Goal: Obtain resource: Download file/media

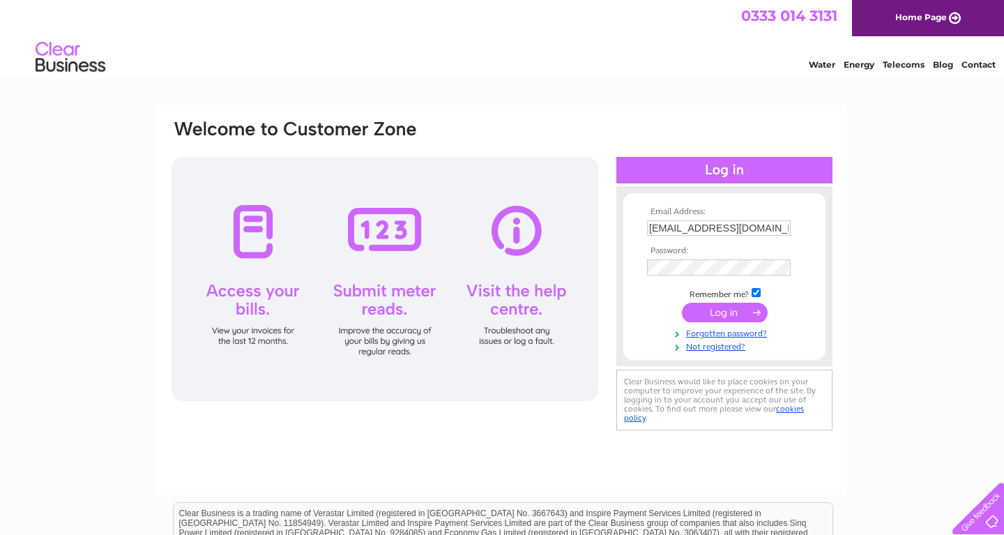
click at [737, 169] on div at bounding box center [724, 170] width 216 height 26
click at [743, 310] on input "submit" at bounding box center [725, 313] width 86 height 20
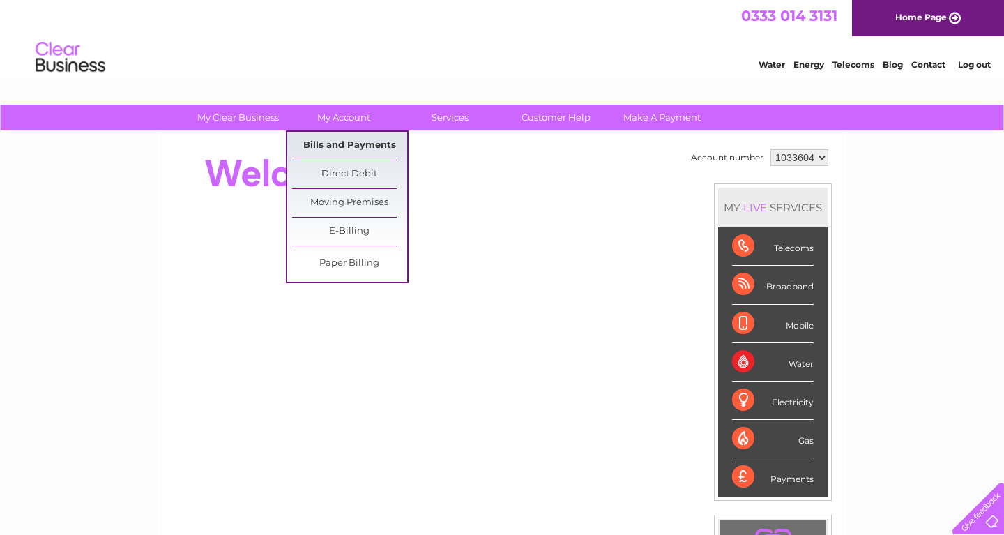
click at [339, 142] on link "Bills and Payments" at bounding box center [349, 146] width 115 height 28
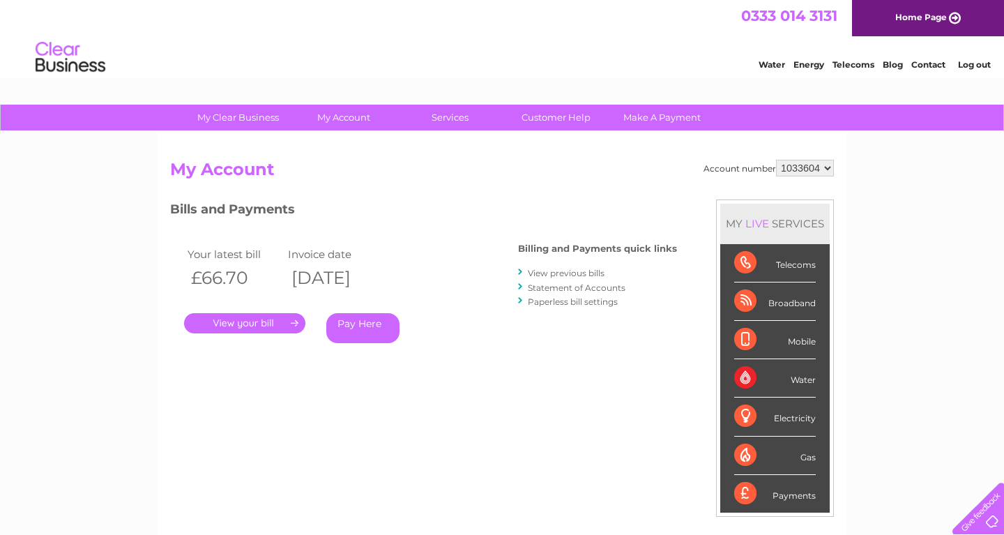
click at [563, 274] on link "View previous bills" at bounding box center [566, 273] width 77 height 10
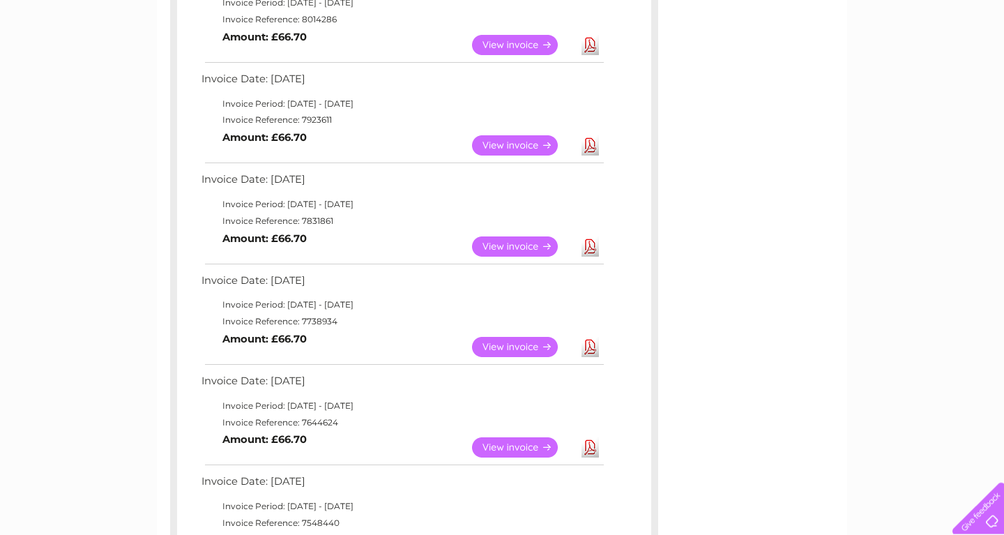
scroll to position [291, 0]
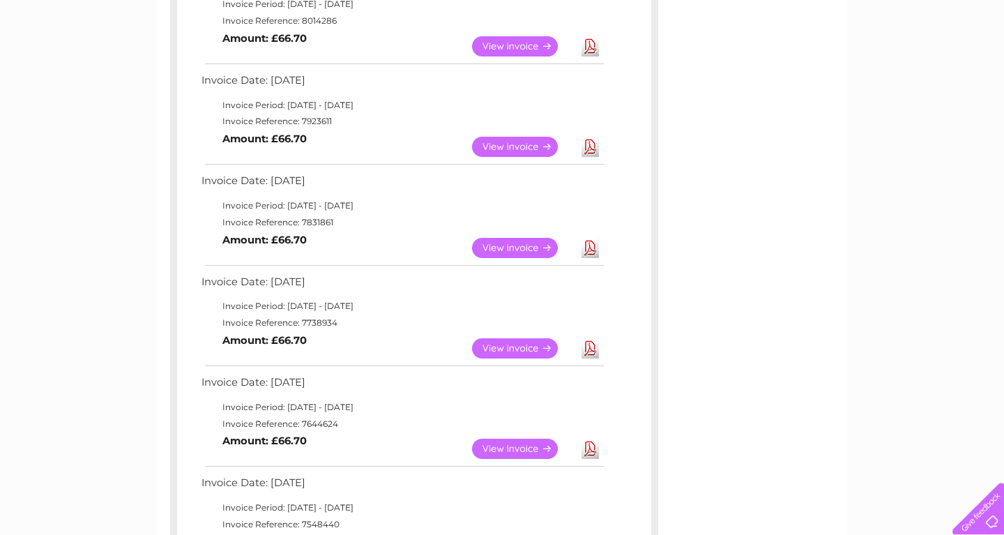
click at [505, 344] on link "View" at bounding box center [523, 348] width 102 height 20
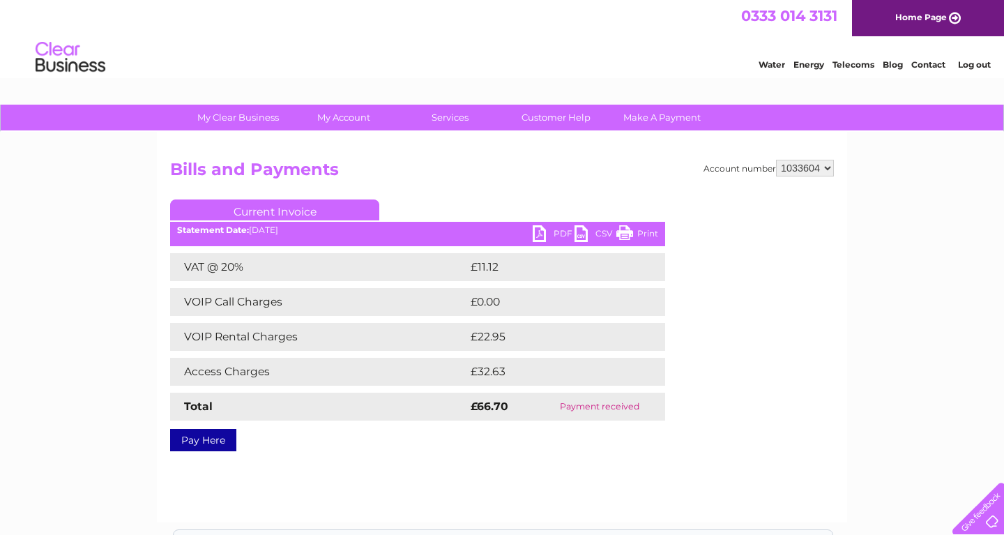
click at [541, 230] on link "PDF" at bounding box center [554, 235] width 42 height 20
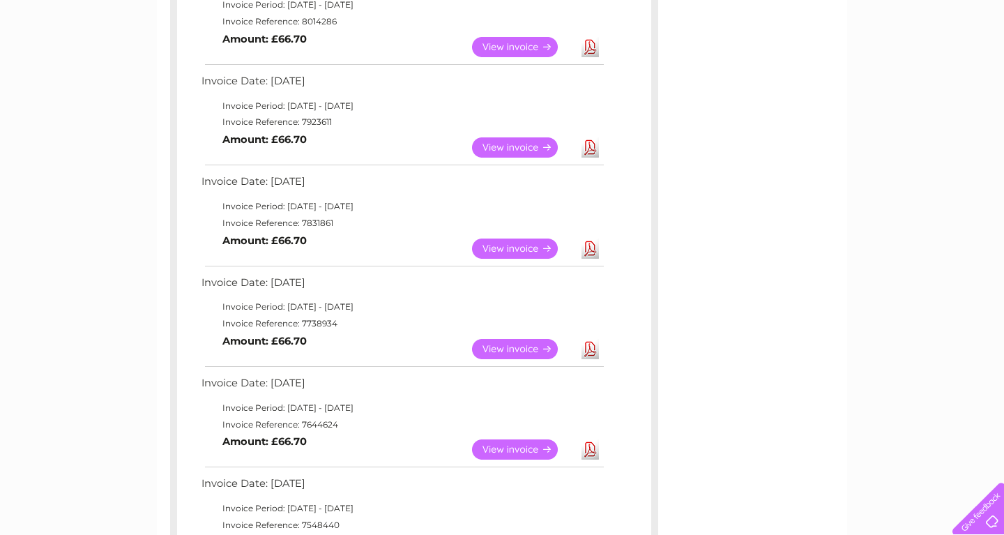
click at [502, 243] on link "View" at bounding box center [523, 248] width 102 height 20
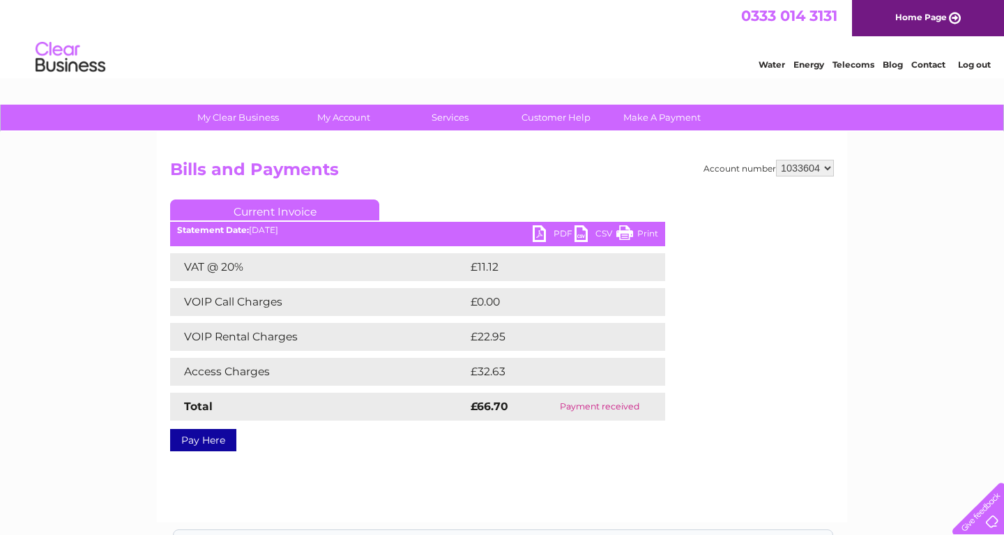
click at [538, 231] on link "PDF" at bounding box center [554, 235] width 42 height 20
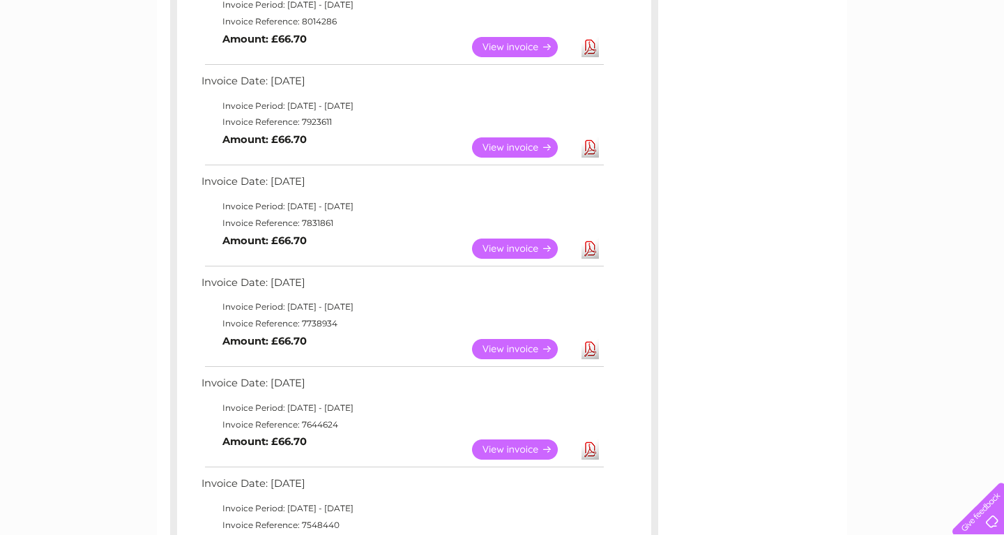
click at [515, 144] on link "View" at bounding box center [523, 147] width 102 height 20
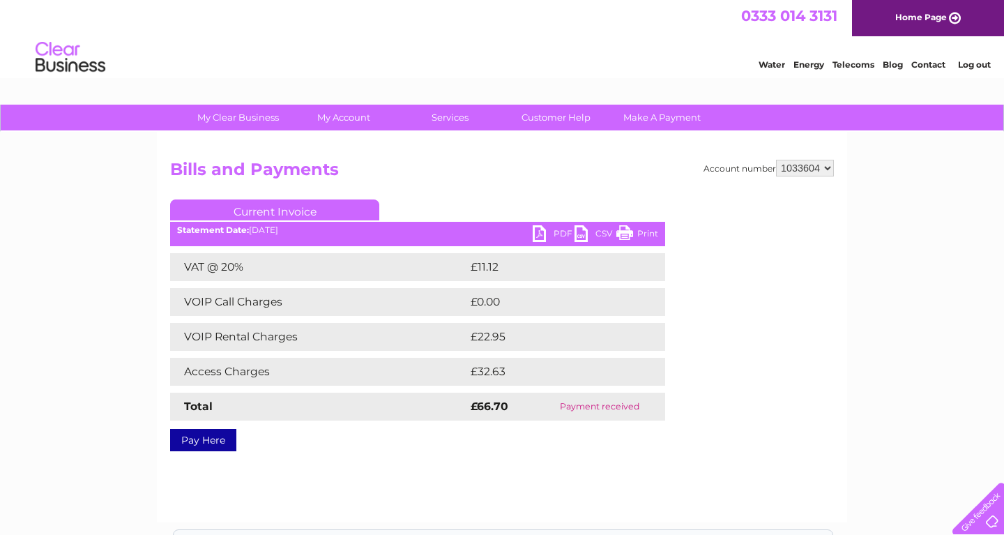
click at [542, 234] on link "PDF" at bounding box center [554, 235] width 42 height 20
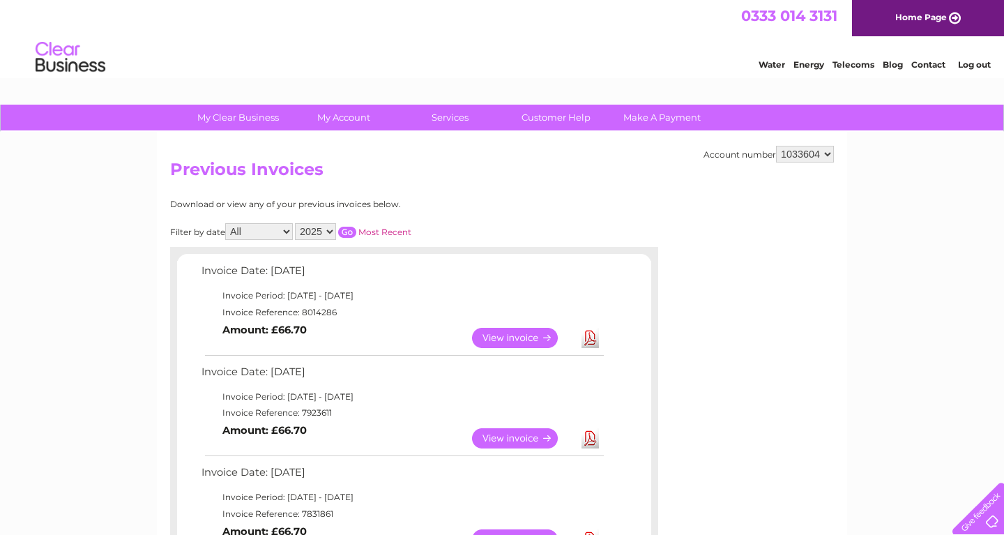
click at [514, 333] on link "View" at bounding box center [523, 338] width 102 height 20
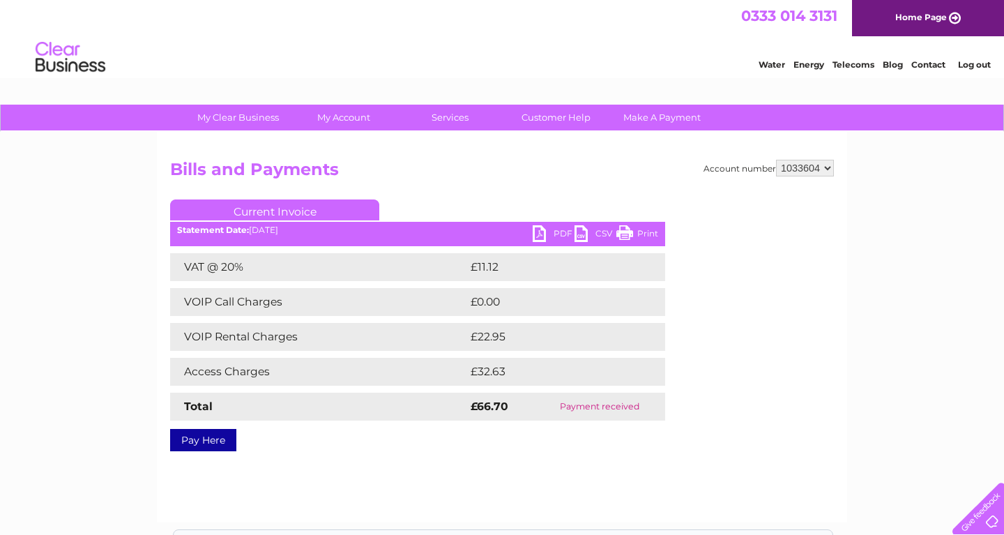
click at [540, 230] on link "PDF" at bounding box center [554, 235] width 42 height 20
click at [776, 160] on select "1033604 2928076" at bounding box center [805, 168] width 58 height 17
select select "2928076"
click option "2928076" at bounding box center [0, 0] width 0 height 0
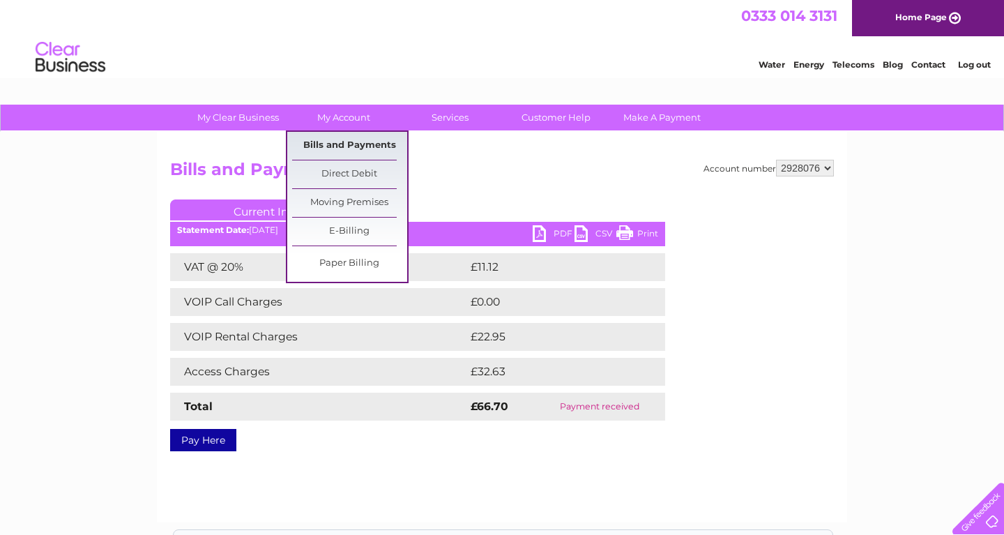
click at [337, 143] on link "Bills and Payments" at bounding box center [349, 146] width 115 height 28
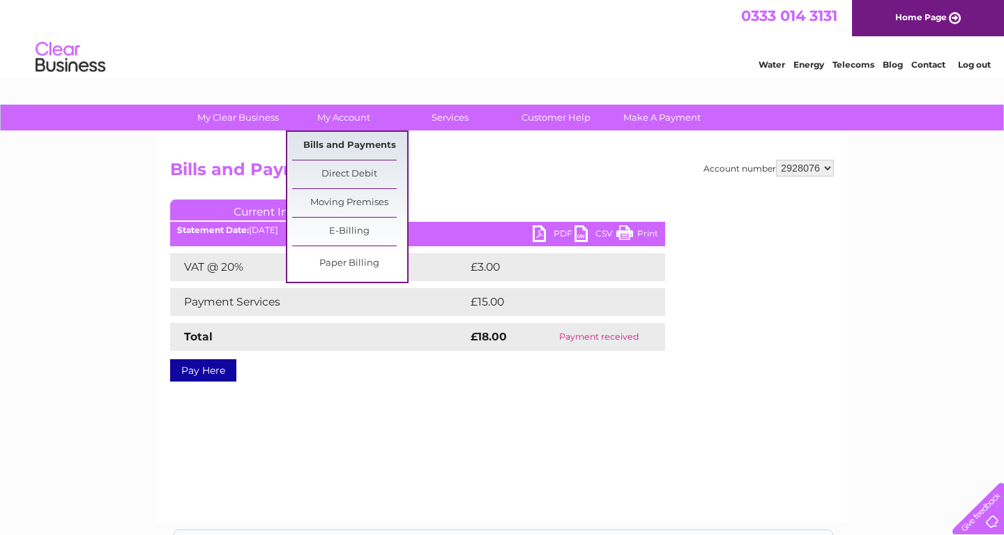
click at [340, 145] on link "Bills and Payments" at bounding box center [349, 146] width 115 height 28
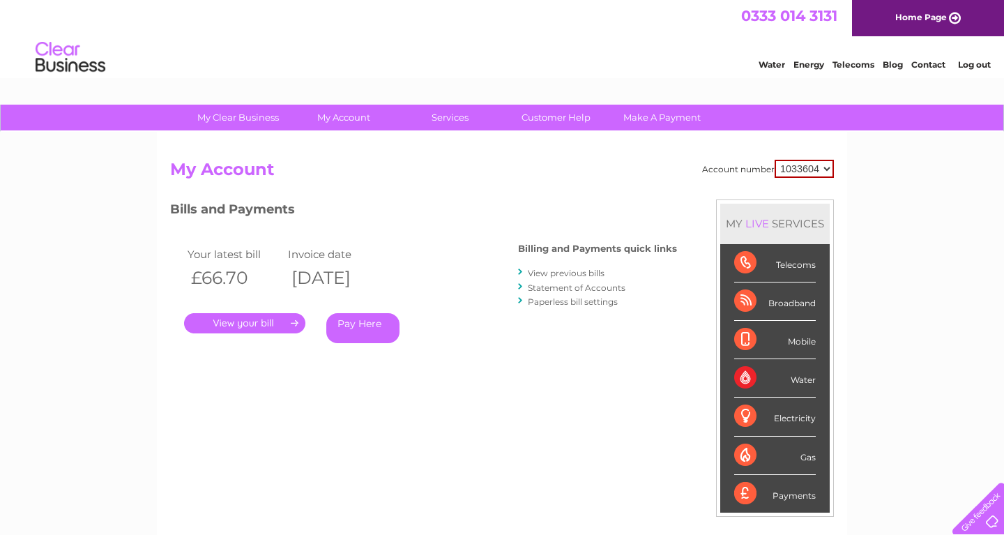
click at [584, 273] on link "View previous bills" at bounding box center [566, 273] width 77 height 10
click at [775, 160] on select "1033604 2928076" at bounding box center [804, 169] width 59 height 18
select select "2928076"
click option "2928076" at bounding box center [0, 0] width 0 height 0
click at [558, 273] on link "View previous bills" at bounding box center [566, 273] width 77 height 10
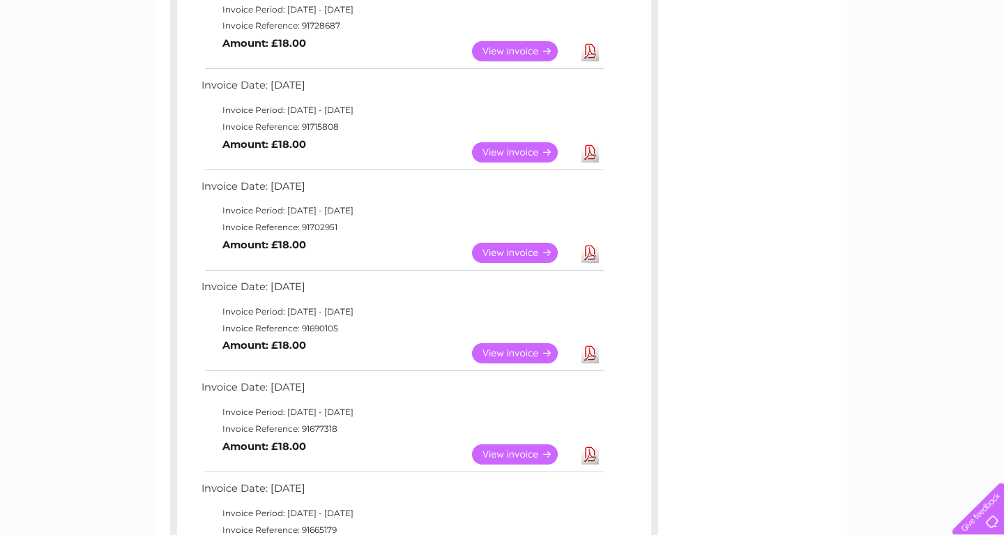
scroll to position [511, 0]
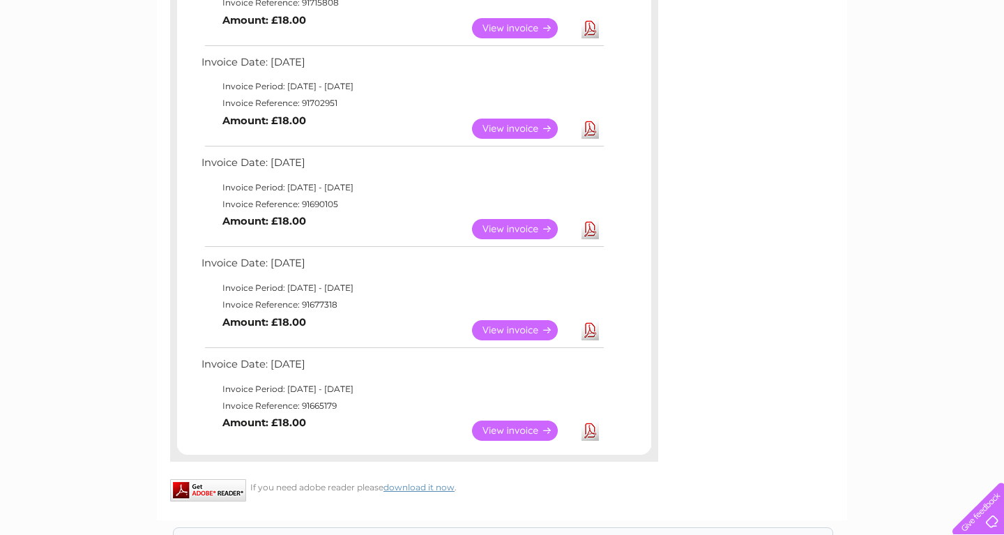
click at [532, 122] on link "View" at bounding box center [523, 129] width 102 height 20
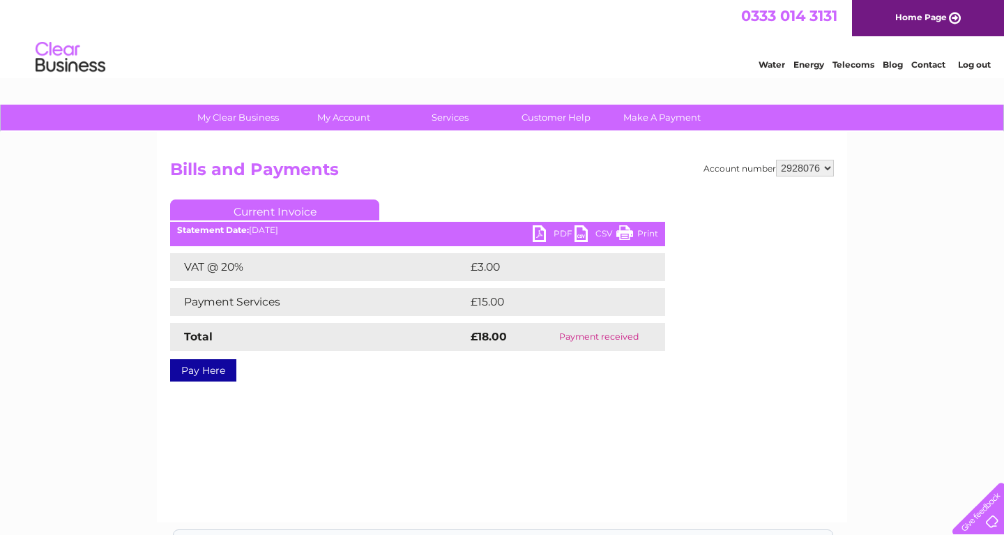
click at [541, 232] on link "PDF" at bounding box center [554, 235] width 42 height 20
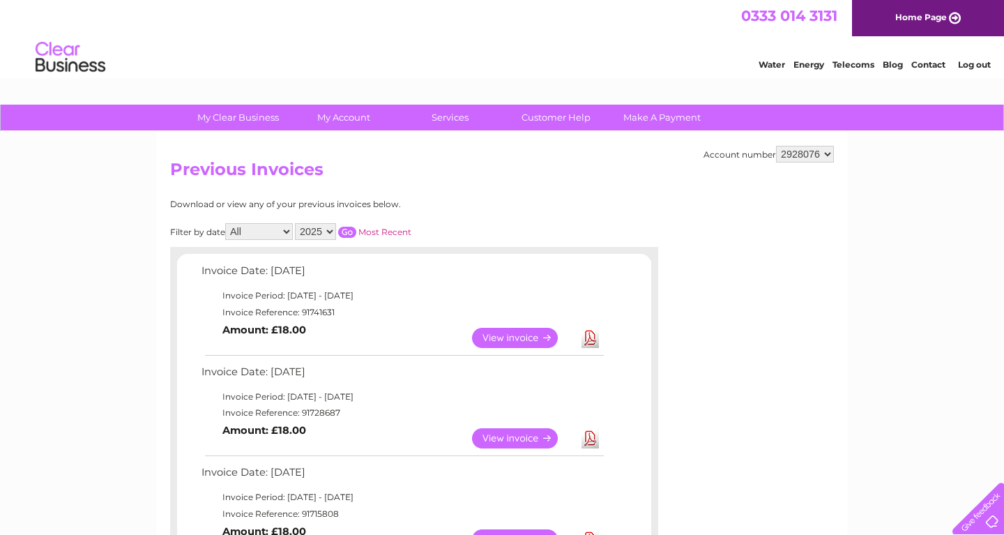
click at [511, 531] on link "View" at bounding box center [523, 539] width 102 height 20
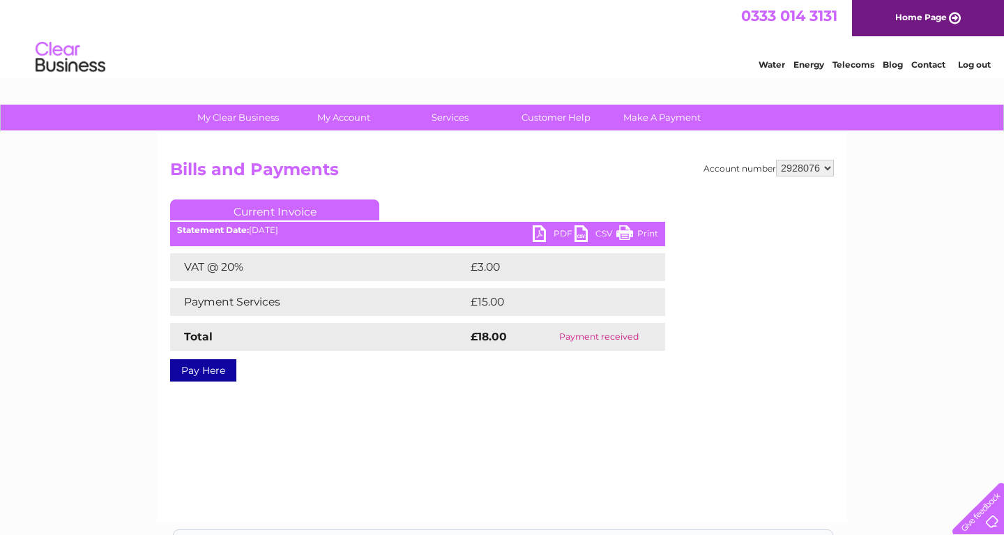
click at [538, 234] on link "PDF" at bounding box center [554, 235] width 42 height 20
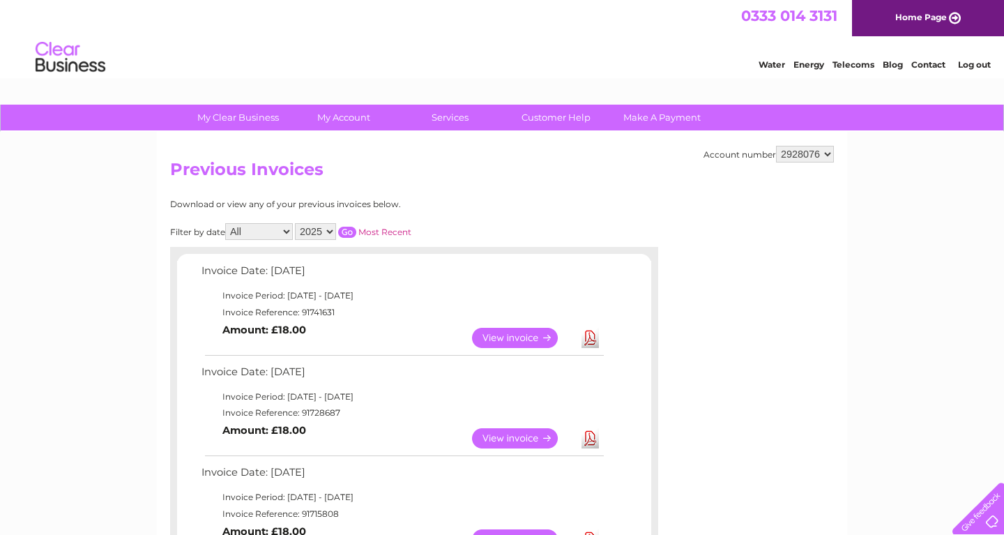
click at [509, 335] on link "View" at bounding box center [523, 338] width 102 height 20
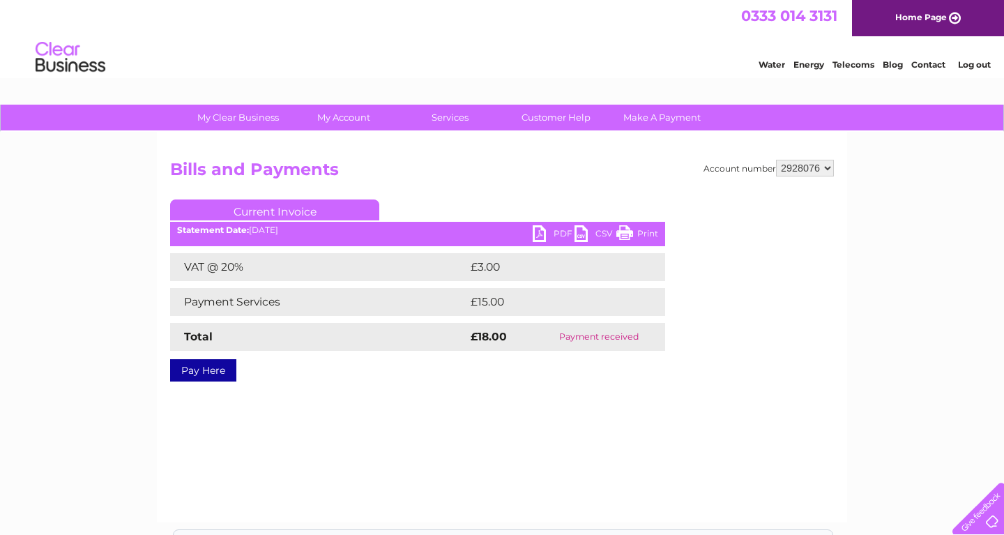
click at [540, 234] on link "PDF" at bounding box center [554, 235] width 42 height 20
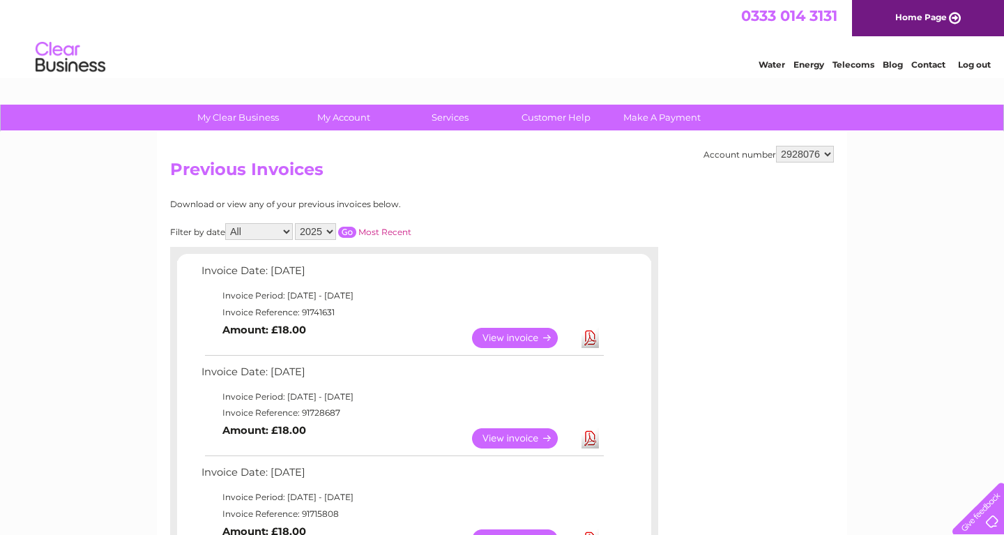
click at [510, 436] on link "View" at bounding box center [523, 438] width 102 height 20
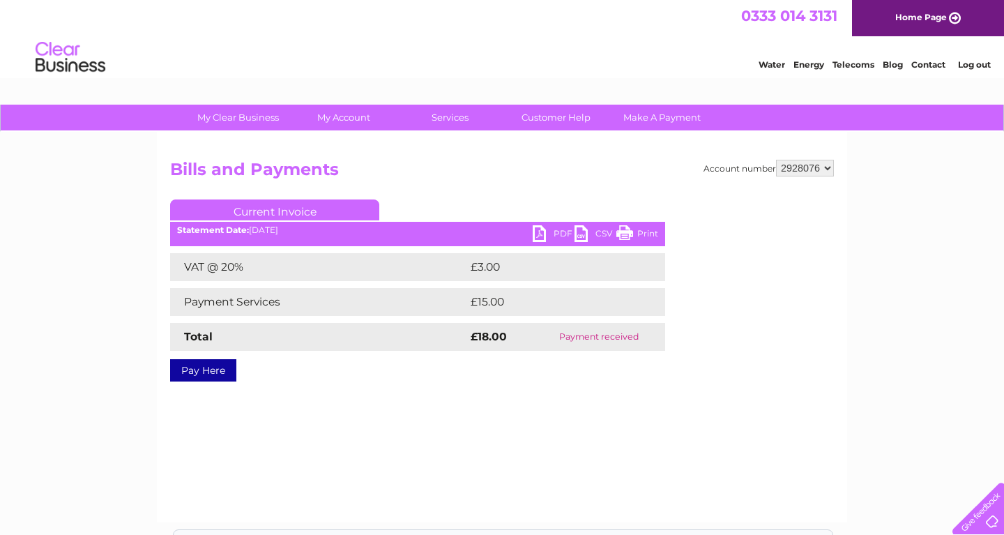
click at [541, 234] on link "PDF" at bounding box center [554, 235] width 42 height 20
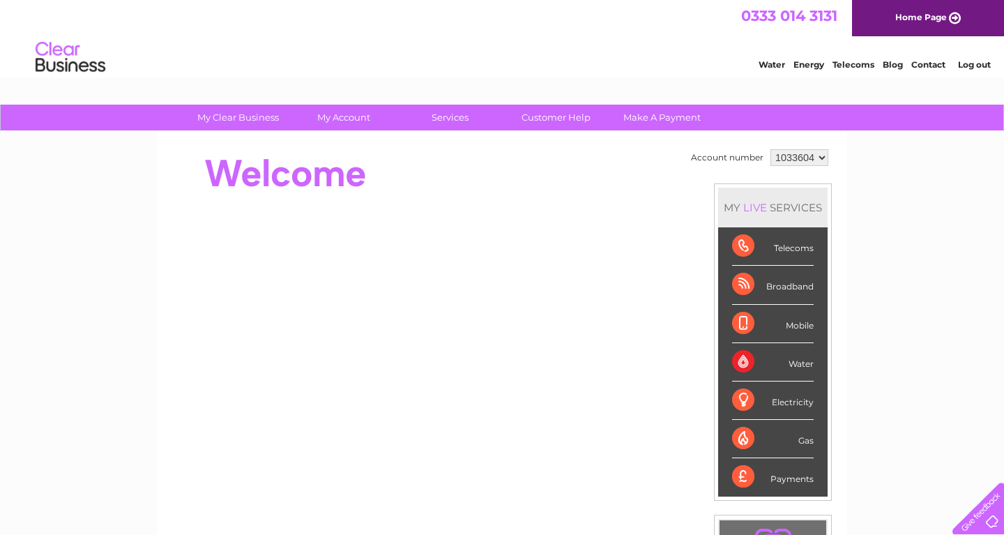
click at [770, 149] on select "1033604 2928076" at bounding box center [799, 157] width 58 height 17
select select "2928076"
click option "2928076" at bounding box center [0, 0] width 0 height 0
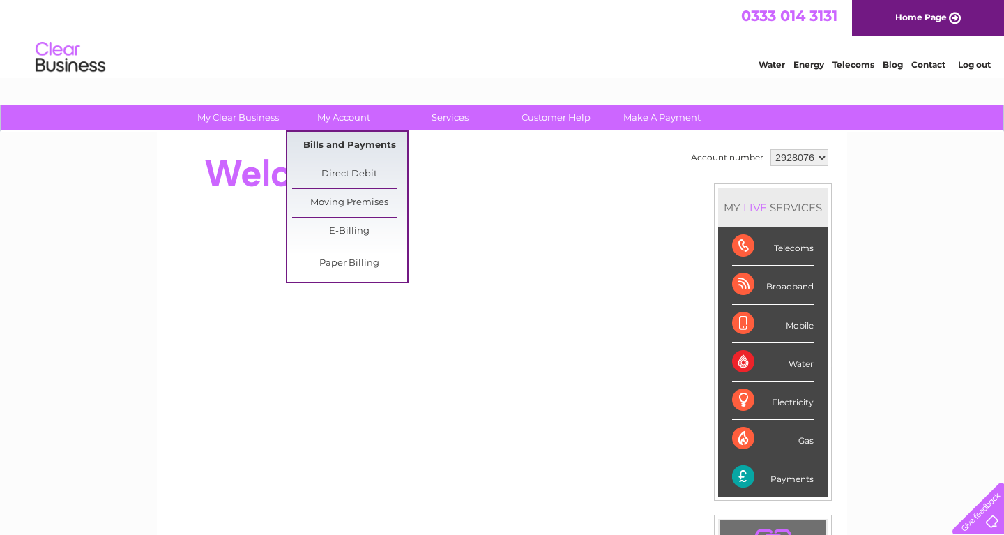
click at [367, 148] on link "Bills and Payments" at bounding box center [349, 146] width 115 height 28
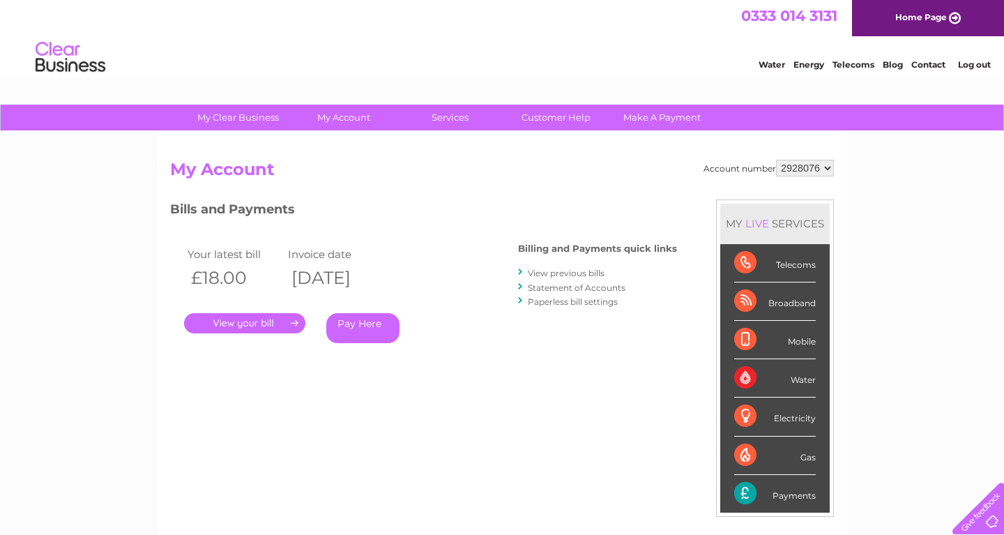
click at [565, 273] on link "View previous bills" at bounding box center [566, 273] width 77 height 10
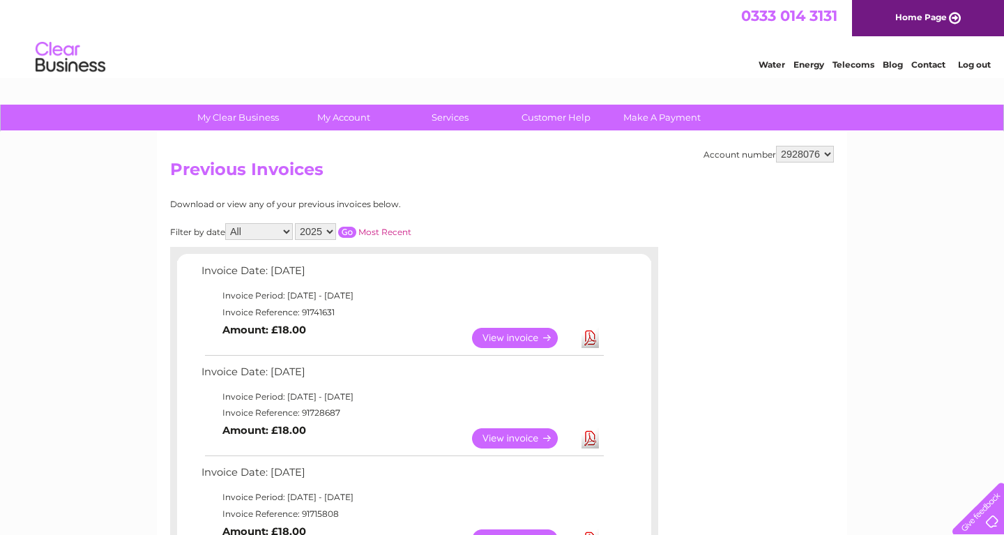
click at [498, 440] on link "View" at bounding box center [523, 438] width 102 height 20
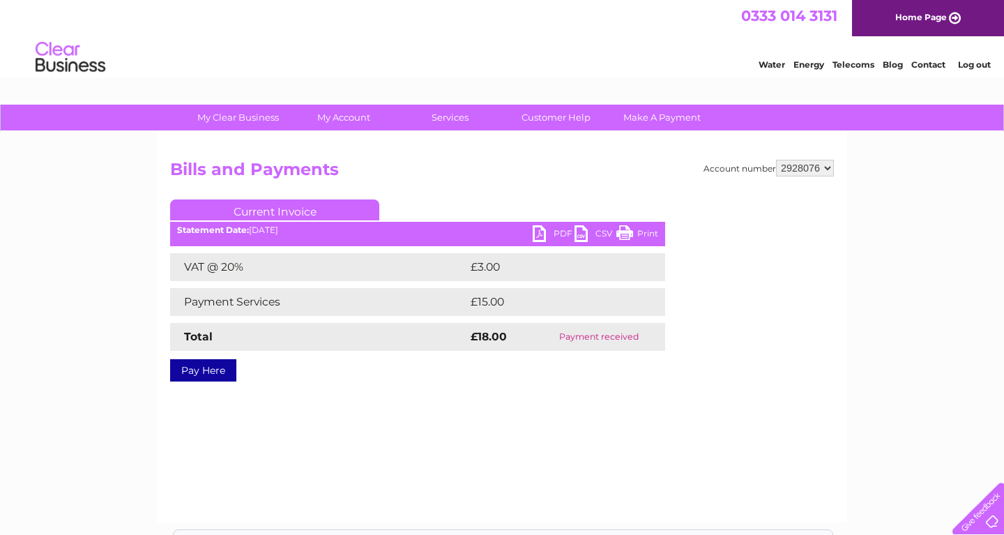
click at [537, 234] on link "PDF" at bounding box center [554, 235] width 42 height 20
